Goal: Communication & Community: Answer question/provide support

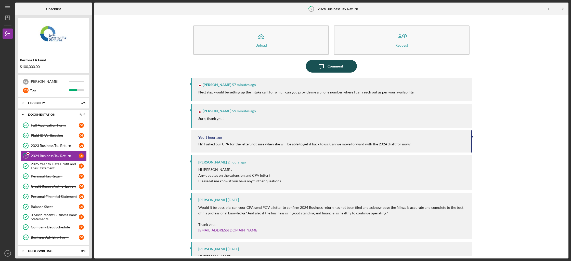
click at [330, 69] on div "Comment" at bounding box center [336, 66] width 16 height 13
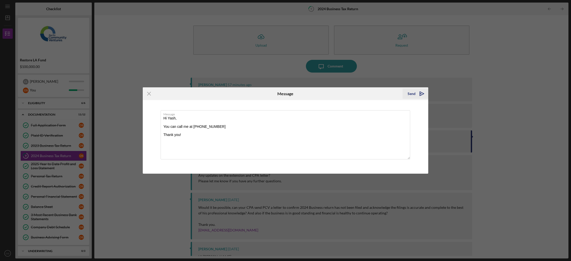
type textarea "Hi Yash, You can call me at [PHONE_NUMBER] Thank you!"
click at [424, 97] on icon "Icon/icon-invite-send" at bounding box center [421, 93] width 13 height 13
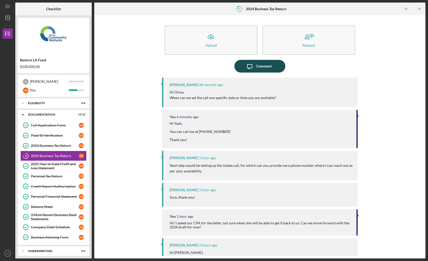
click at [248, 71] on icon "Icon/Message" at bounding box center [249, 66] width 13 height 13
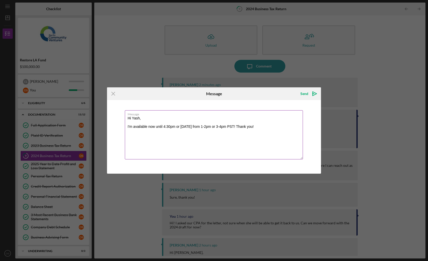
click at [271, 131] on textarea "Hi Yash, I'm available now until 4:30pm or [DATE] from 1-2pm or 3-4pm PST! Than…" at bounding box center [214, 134] width 178 height 49
type textarea "Hi Yash, I'm available now until 4:30pm or tomorrow from 1-2pm or 3-4pm PST! Mo…"
click at [302, 93] on div "Send" at bounding box center [305, 94] width 8 height 10
